Goal: Register for event/course

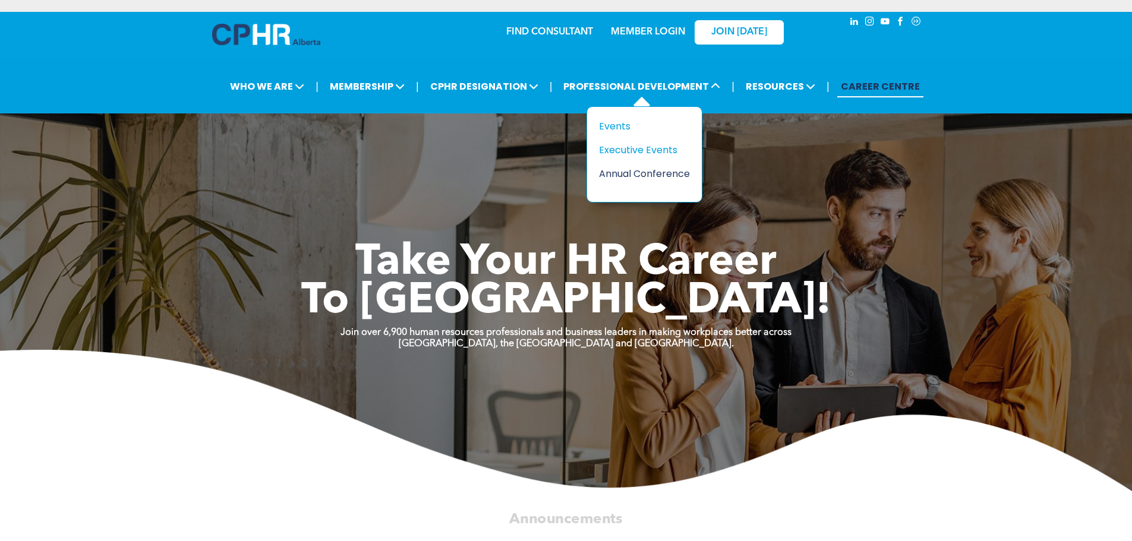
click at [632, 172] on div "Annual Conference" at bounding box center [640, 173] width 82 height 15
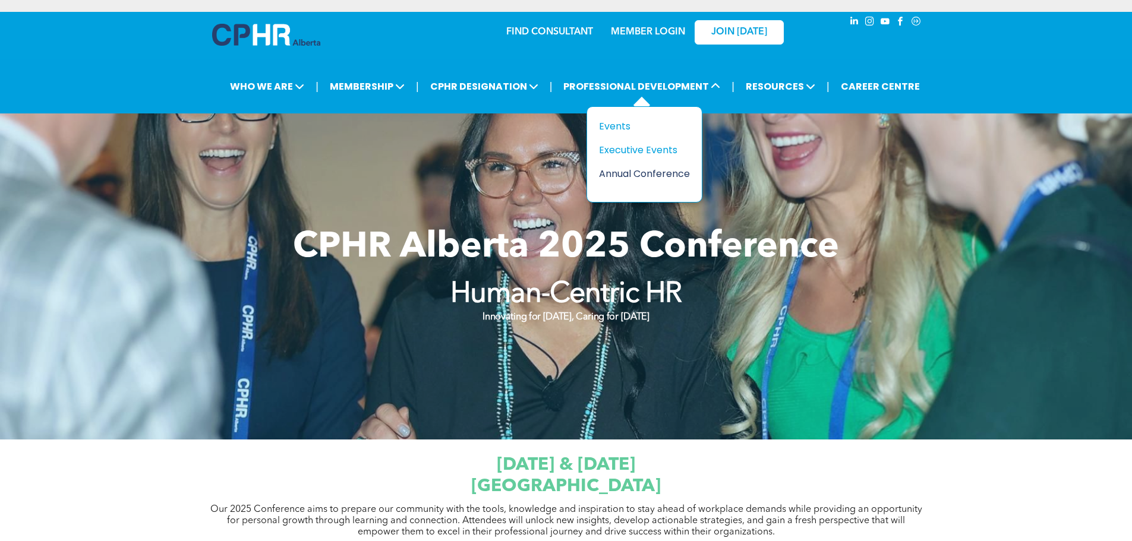
click at [624, 175] on div "Annual Conference" at bounding box center [640, 173] width 82 height 15
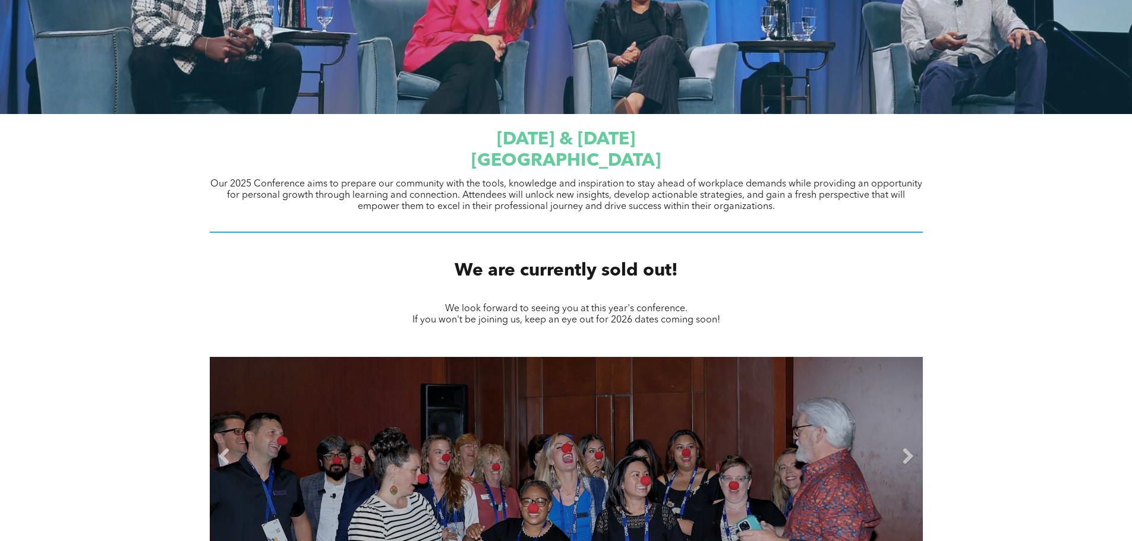
scroll to position [475, 0]
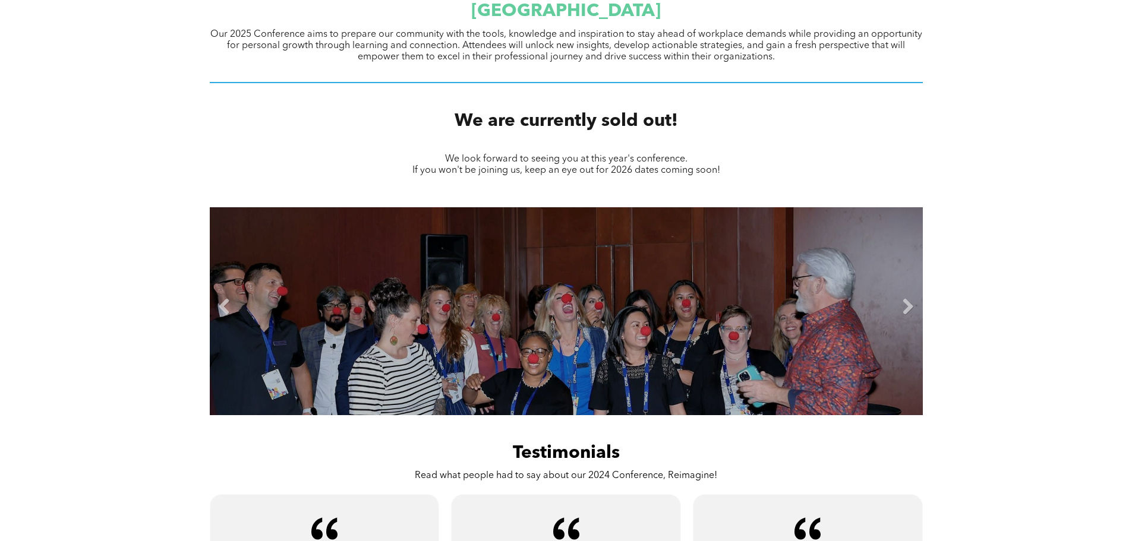
click at [591, 272] on li "Slide title Write your caption here Button" at bounding box center [566, 311] width 713 height 208
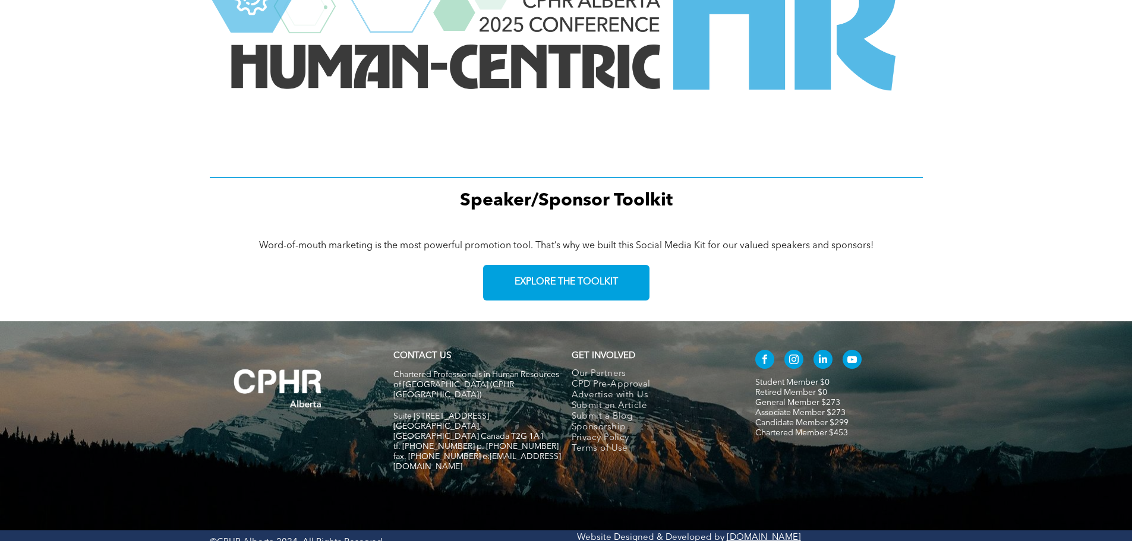
scroll to position [1596, 0]
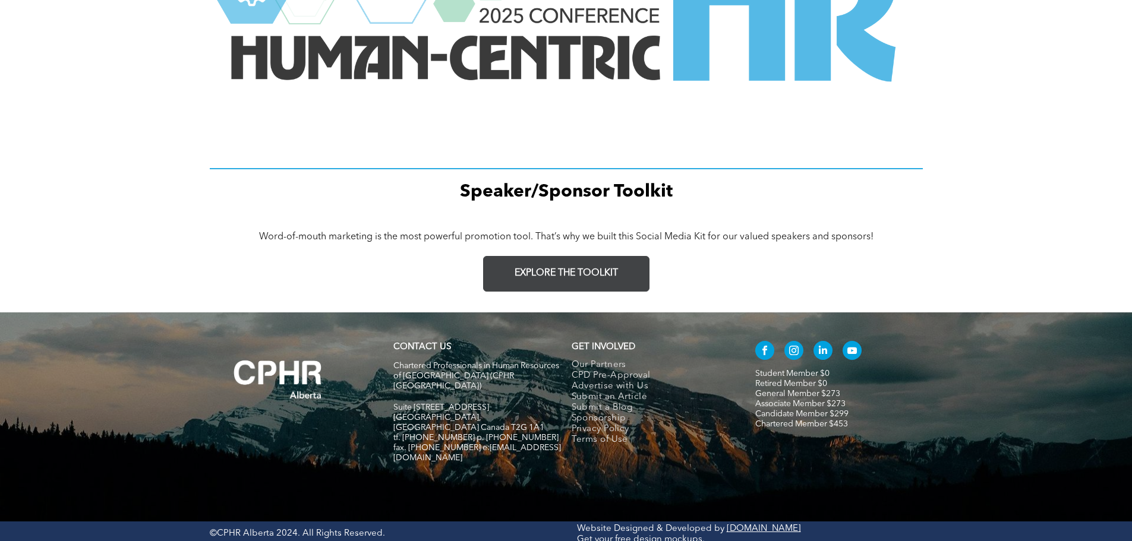
click at [625, 276] on link "EXPLORE THE TOOLKIT" at bounding box center [566, 274] width 166 height 36
